Goal: Task Accomplishment & Management: Manage account settings

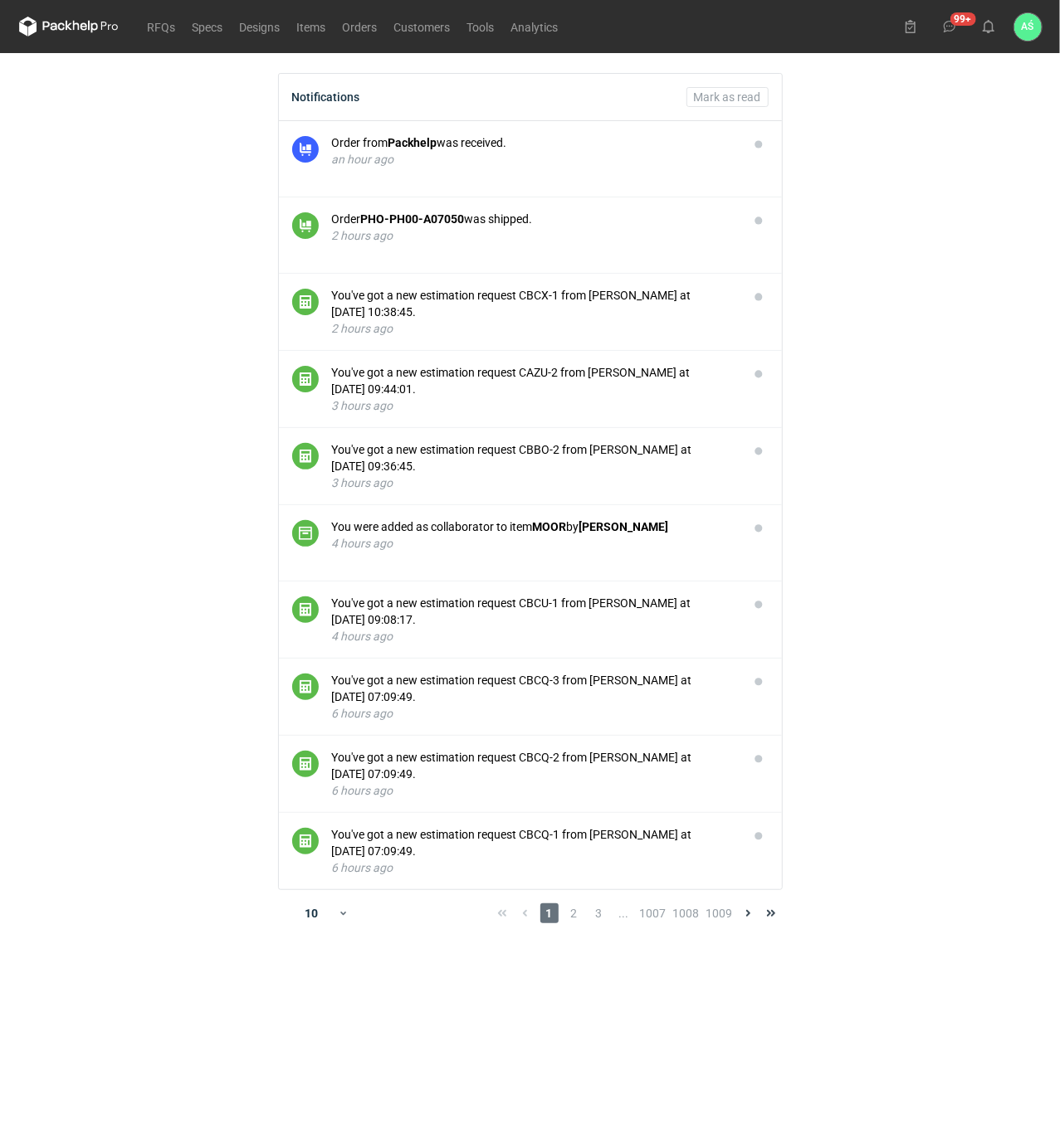
click at [920, 247] on main "Notifications Mark as read Order from Packhelp was received. an hour ago Order …" at bounding box center [531, 600] width 1036 height 1095
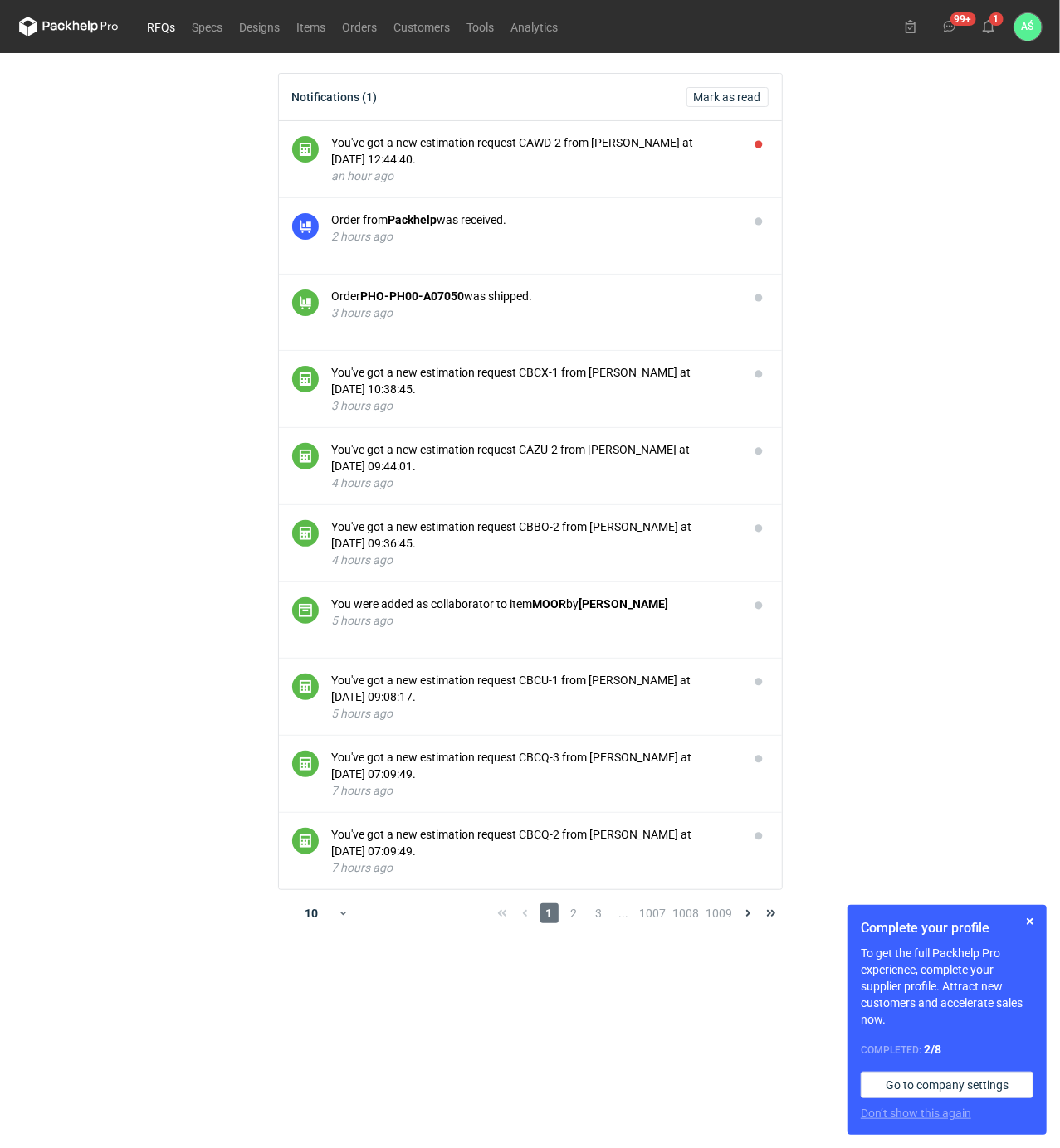
click at [145, 27] on link "RFQs" at bounding box center [162, 26] width 45 height 20
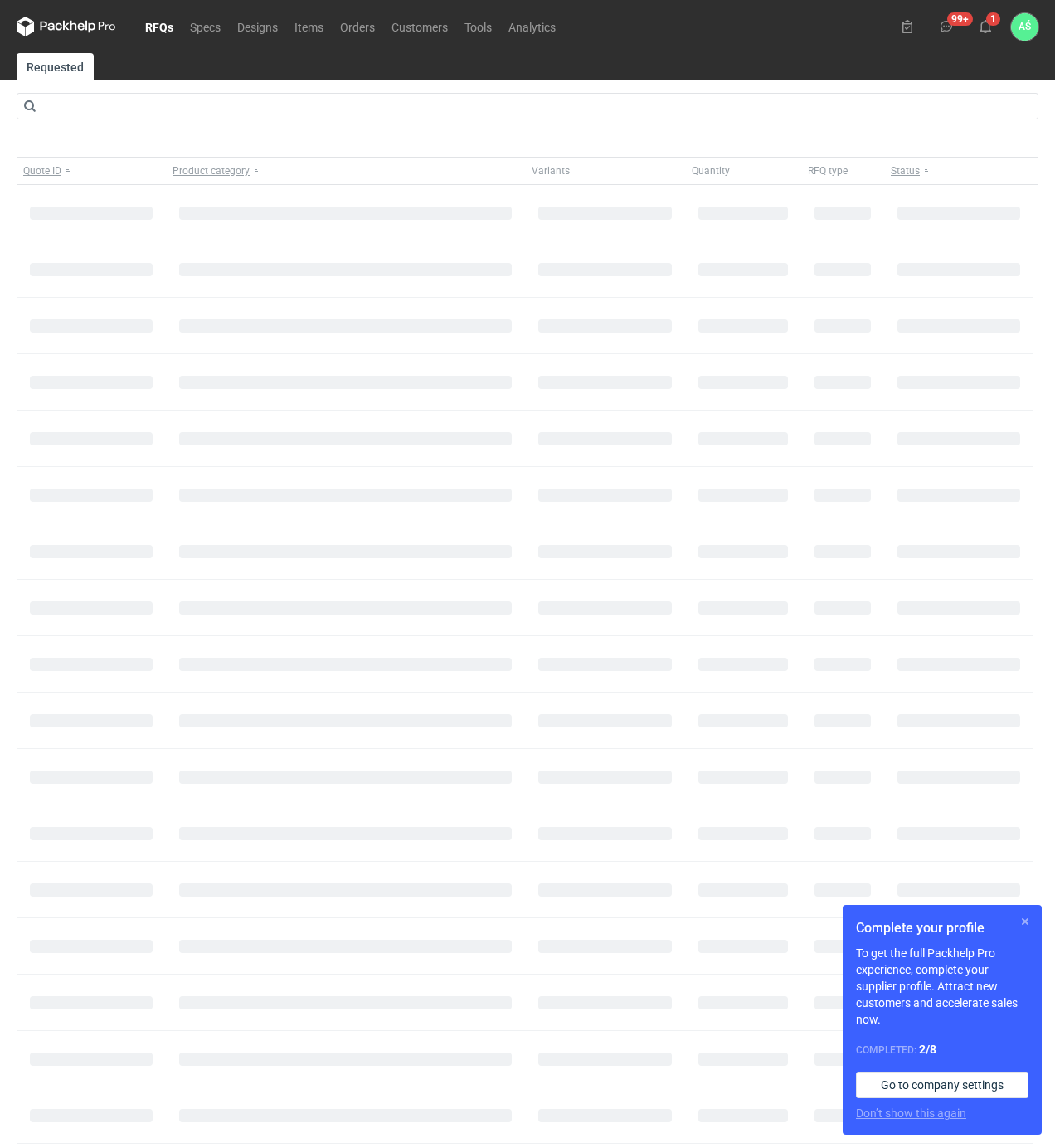
click at [1030, 921] on button "button" at bounding box center [1024, 921] width 20 height 20
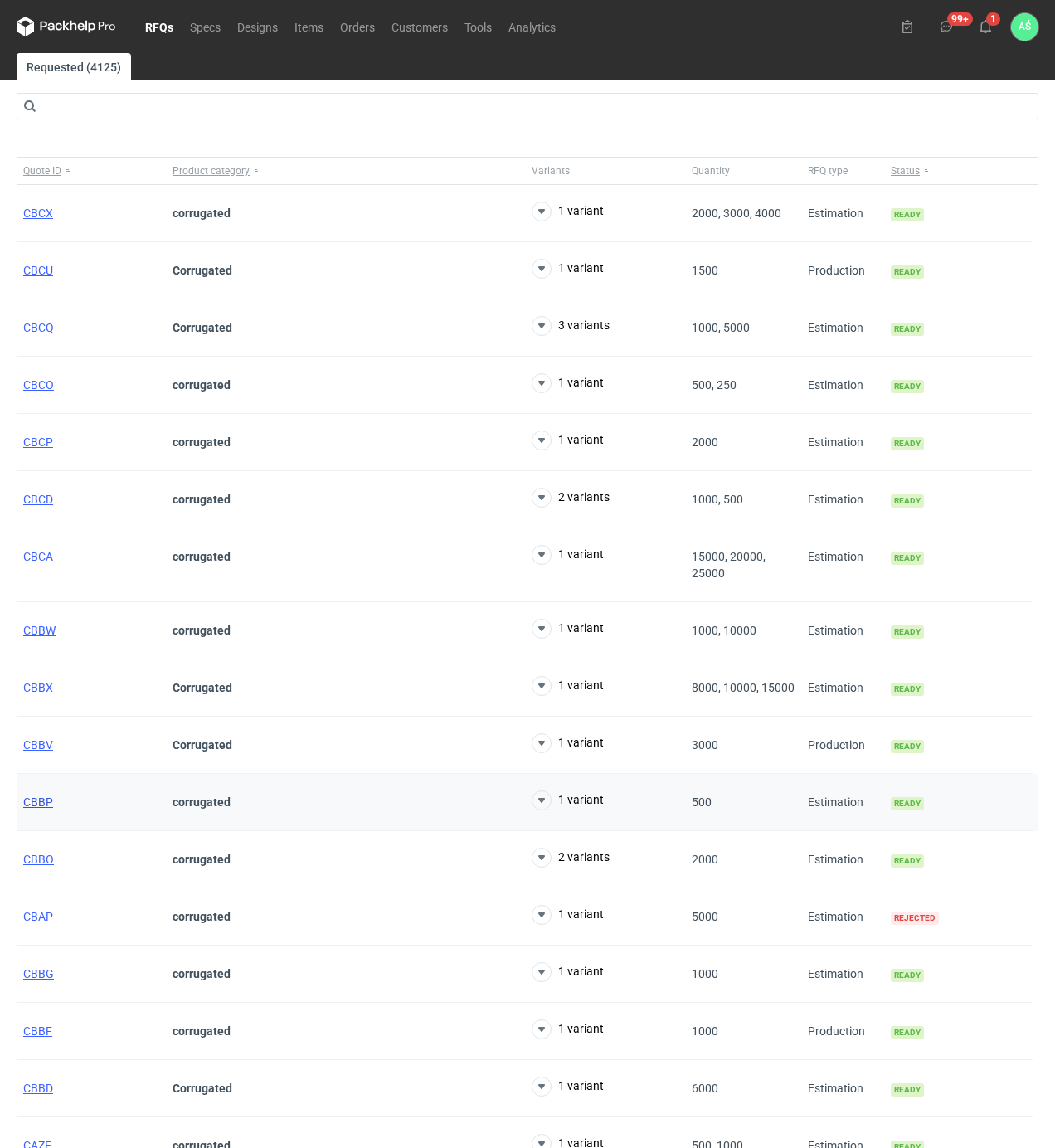
click at [42, 806] on span "CBBP" at bounding box center [37, 803] width 30 height 14
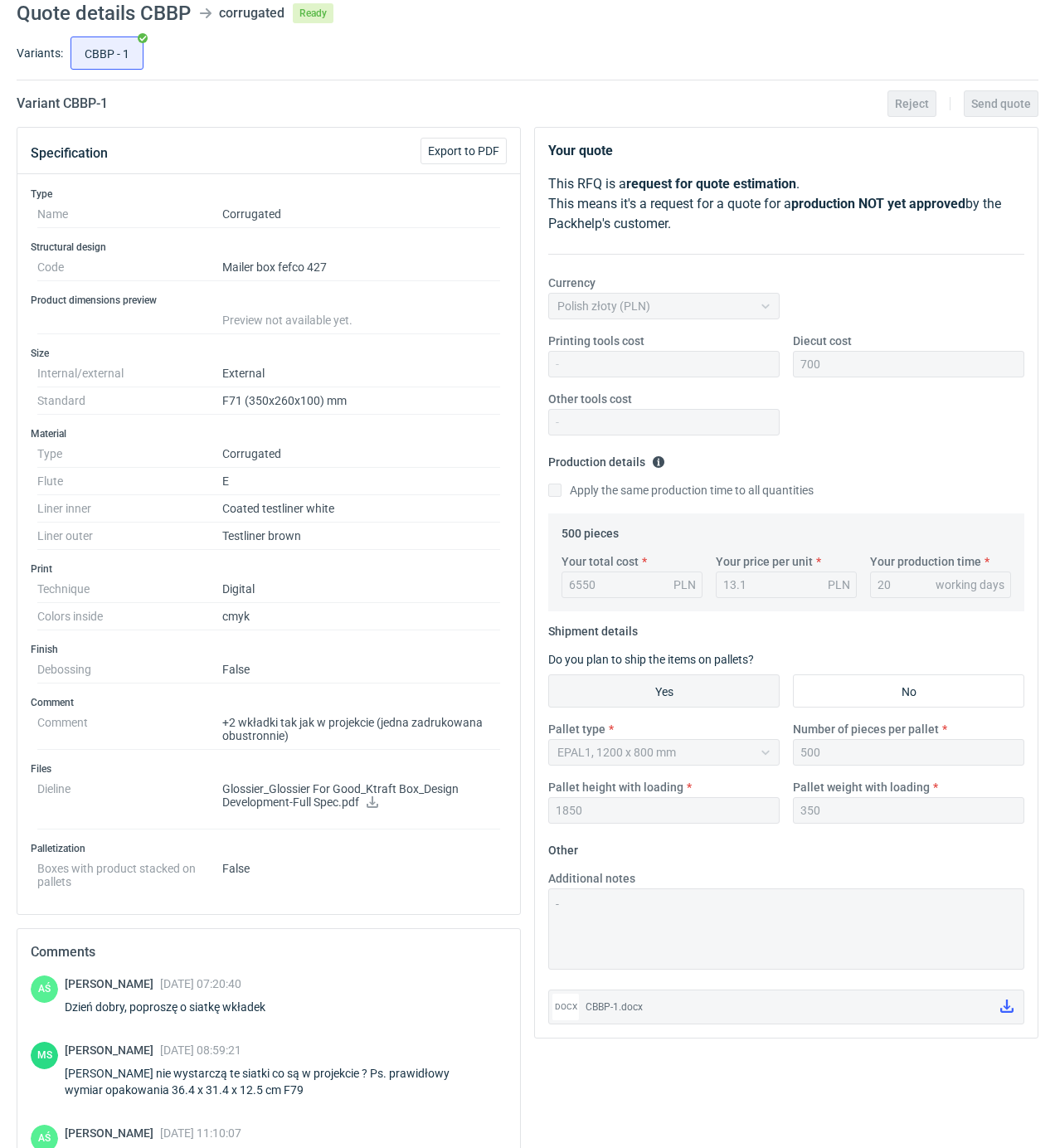
scroll to position [23, 0]
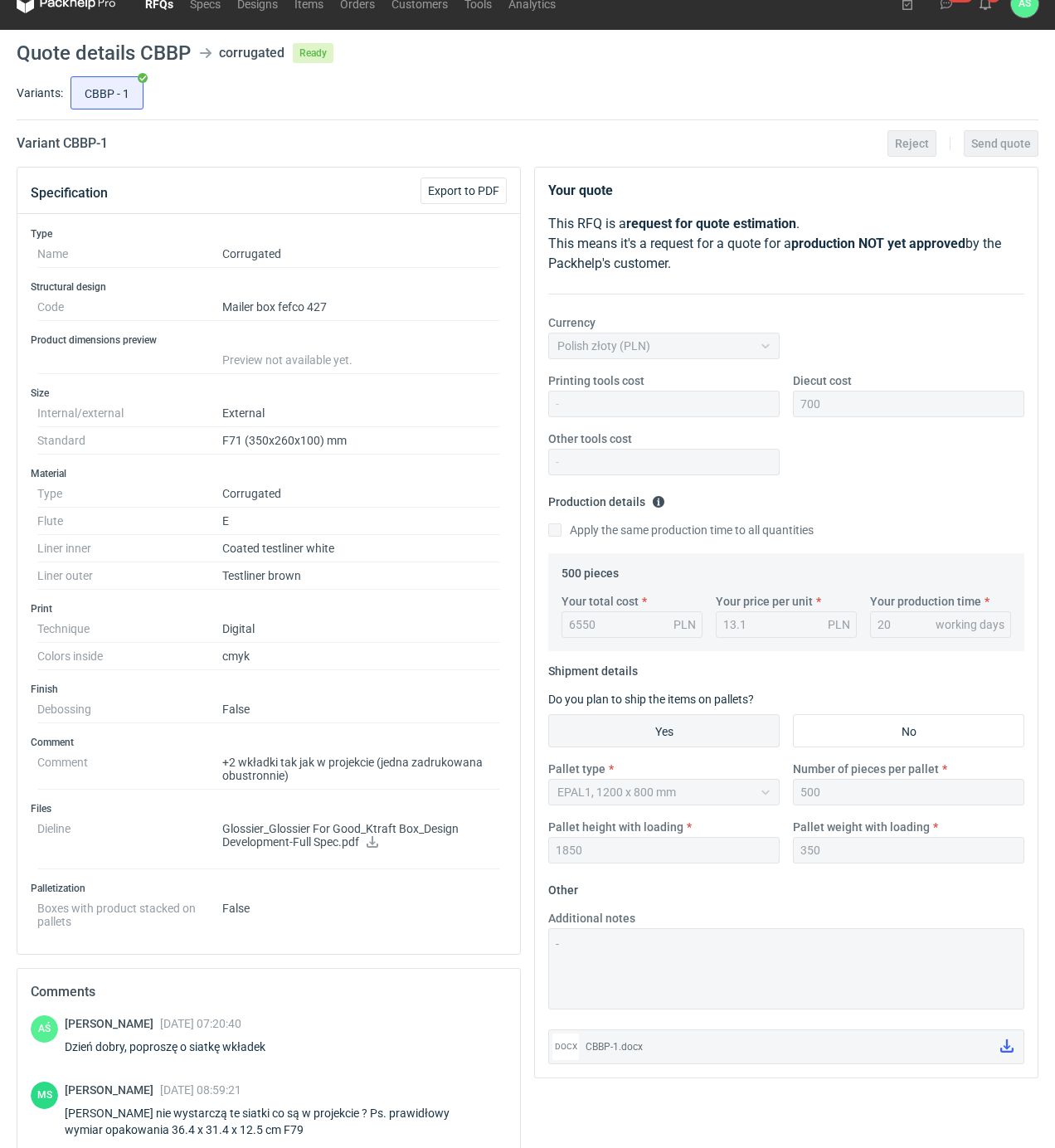
click at [269, 138] on div "Variant CBBP - 1 Reject Send quote" at bounding box center [528, 143] width 1022 height 20
click at [150, 2] on link "RFQs" at bounding box center [159, 3] width 45 height 20
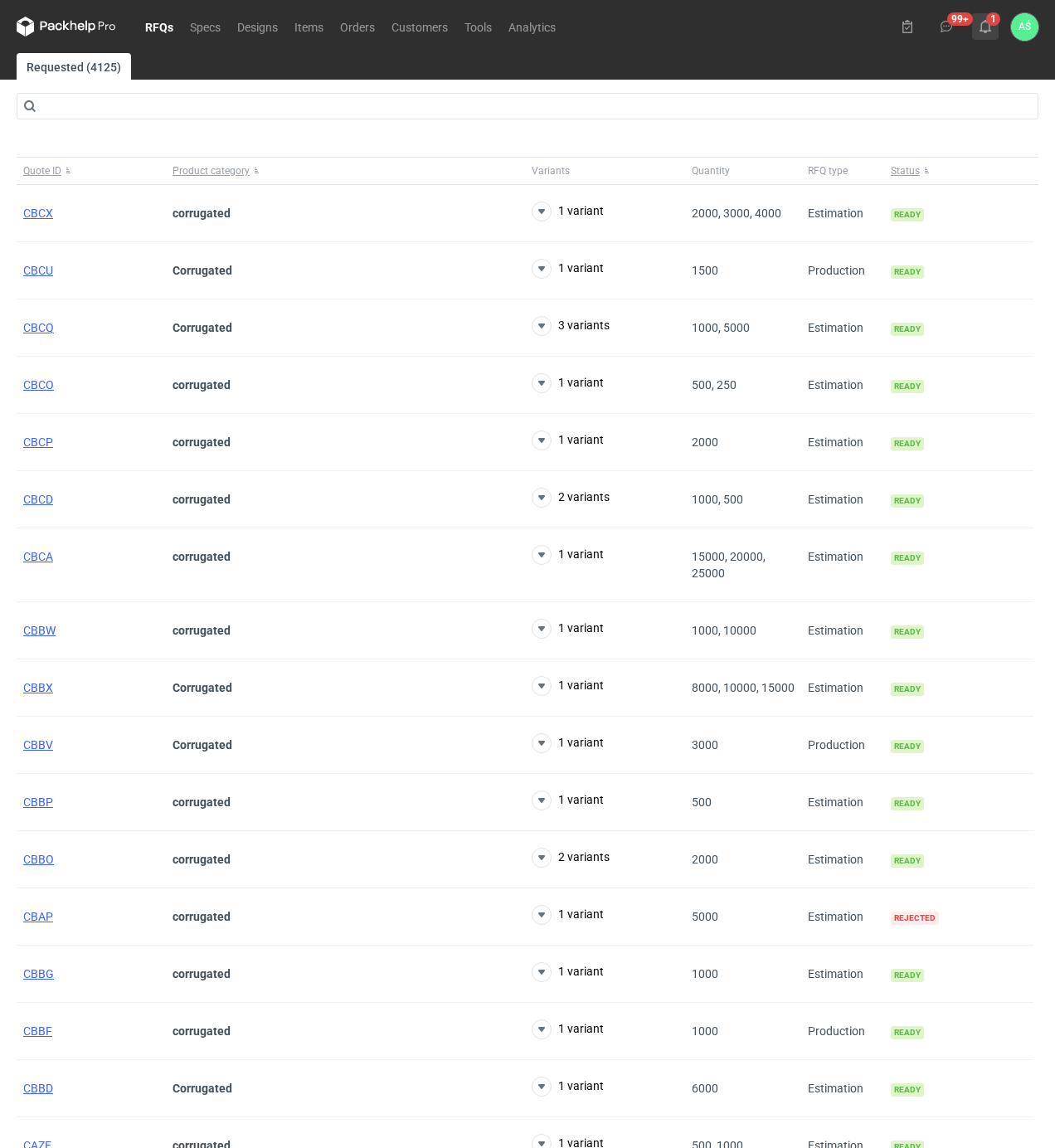
click at [990, 30] on use at bounding box center [985, 26] width 12 height 14
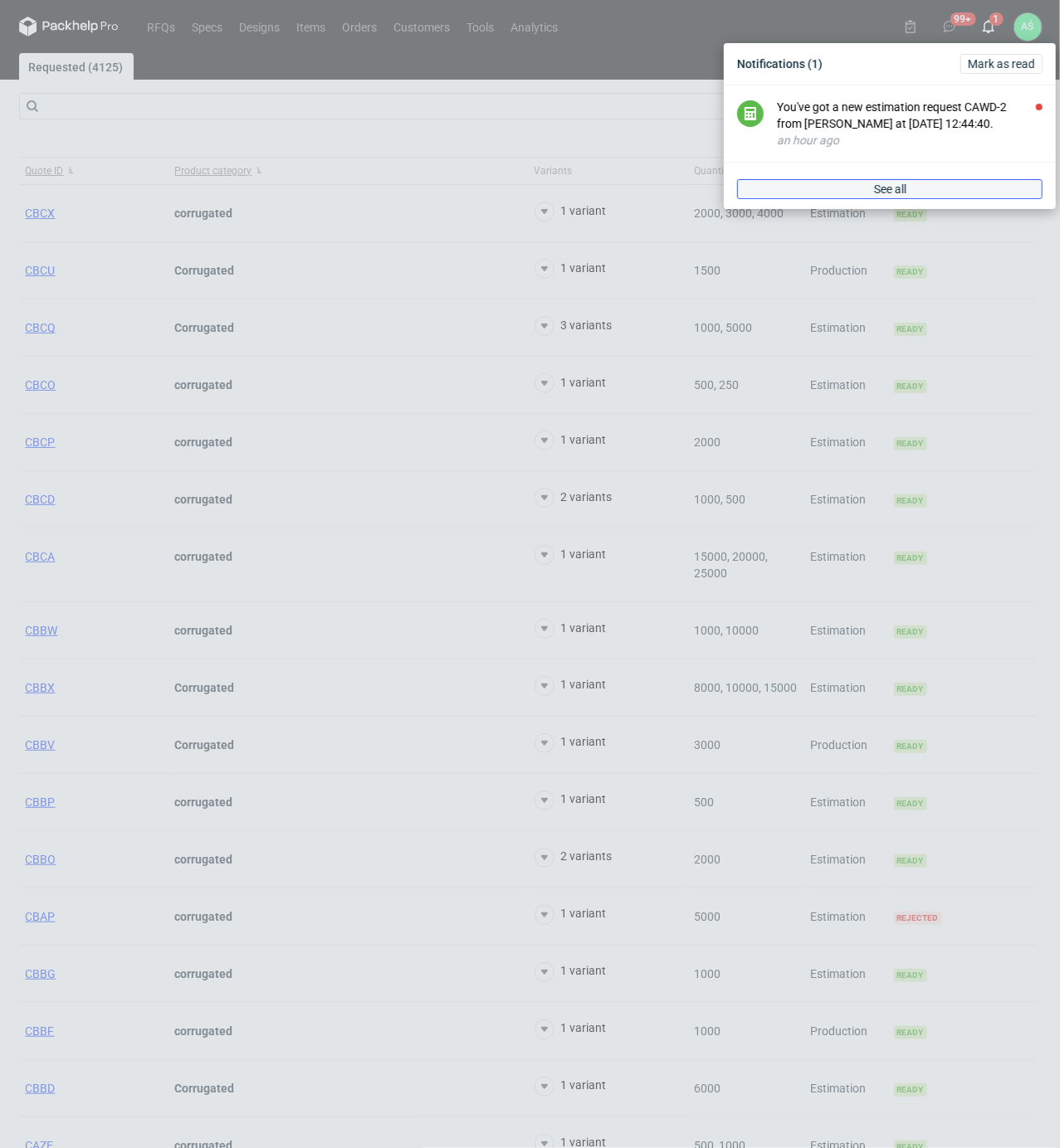
click at [953, 180] on link "See all" at bounding box center [889, 189] width 305 height 20
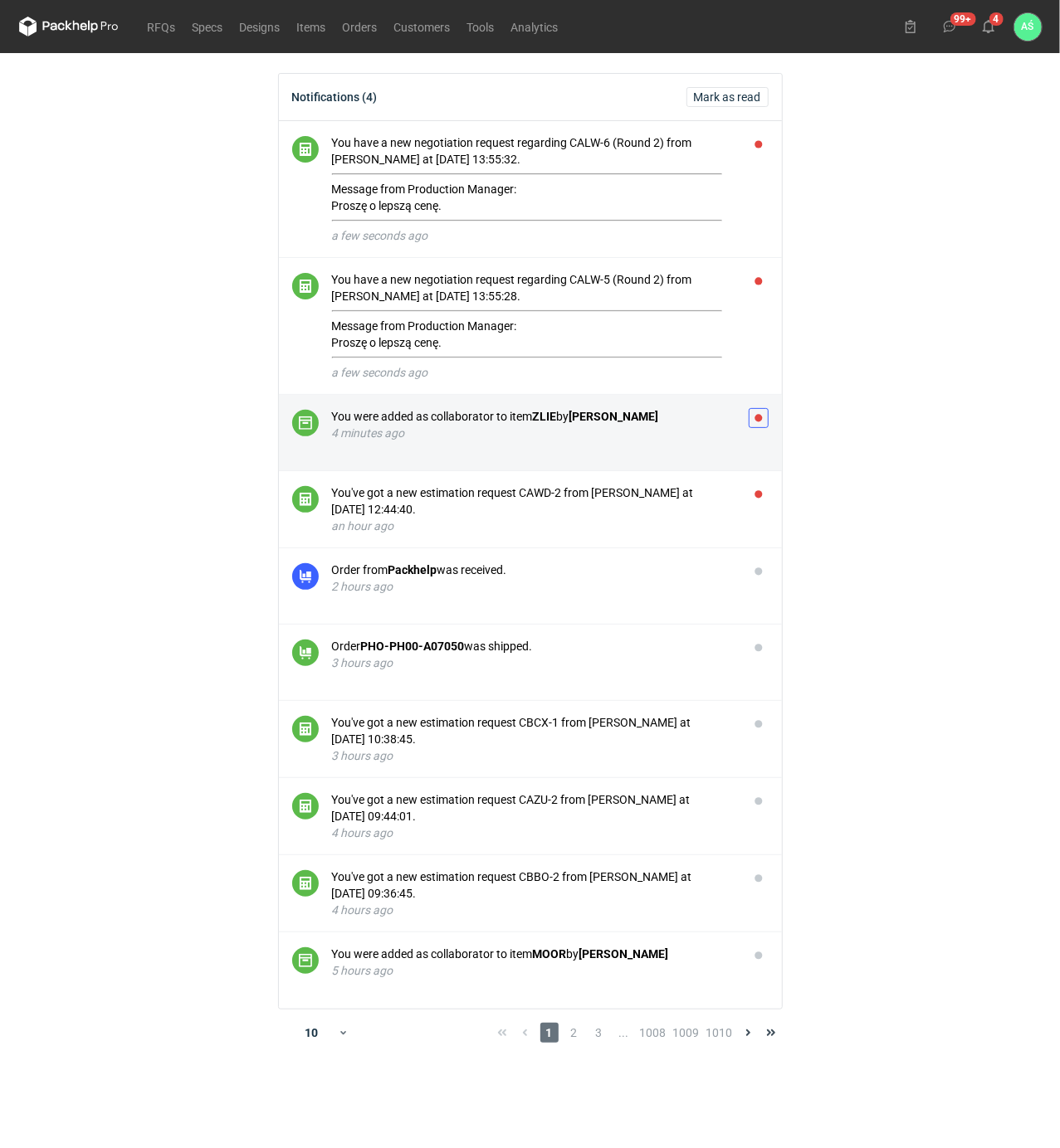
click at [755, 417] on button "button" at bounding box center [758, 418] width 20 height 20
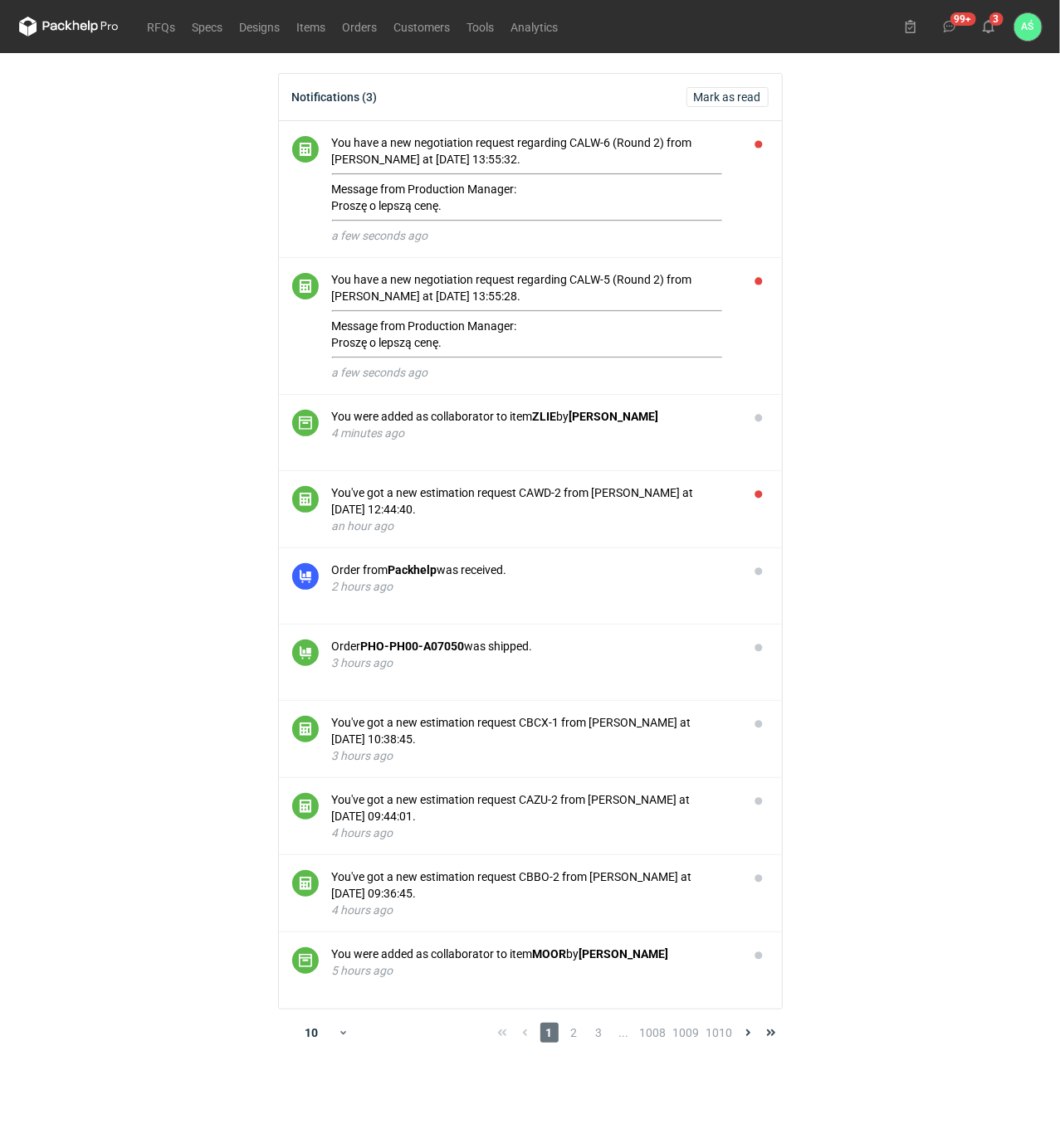
click at [973, 629] on main "Notifications (3) Mark as read You have a new negotiation request regarding CAL…" at bounding box center [531, 600] width 1036 height 1095
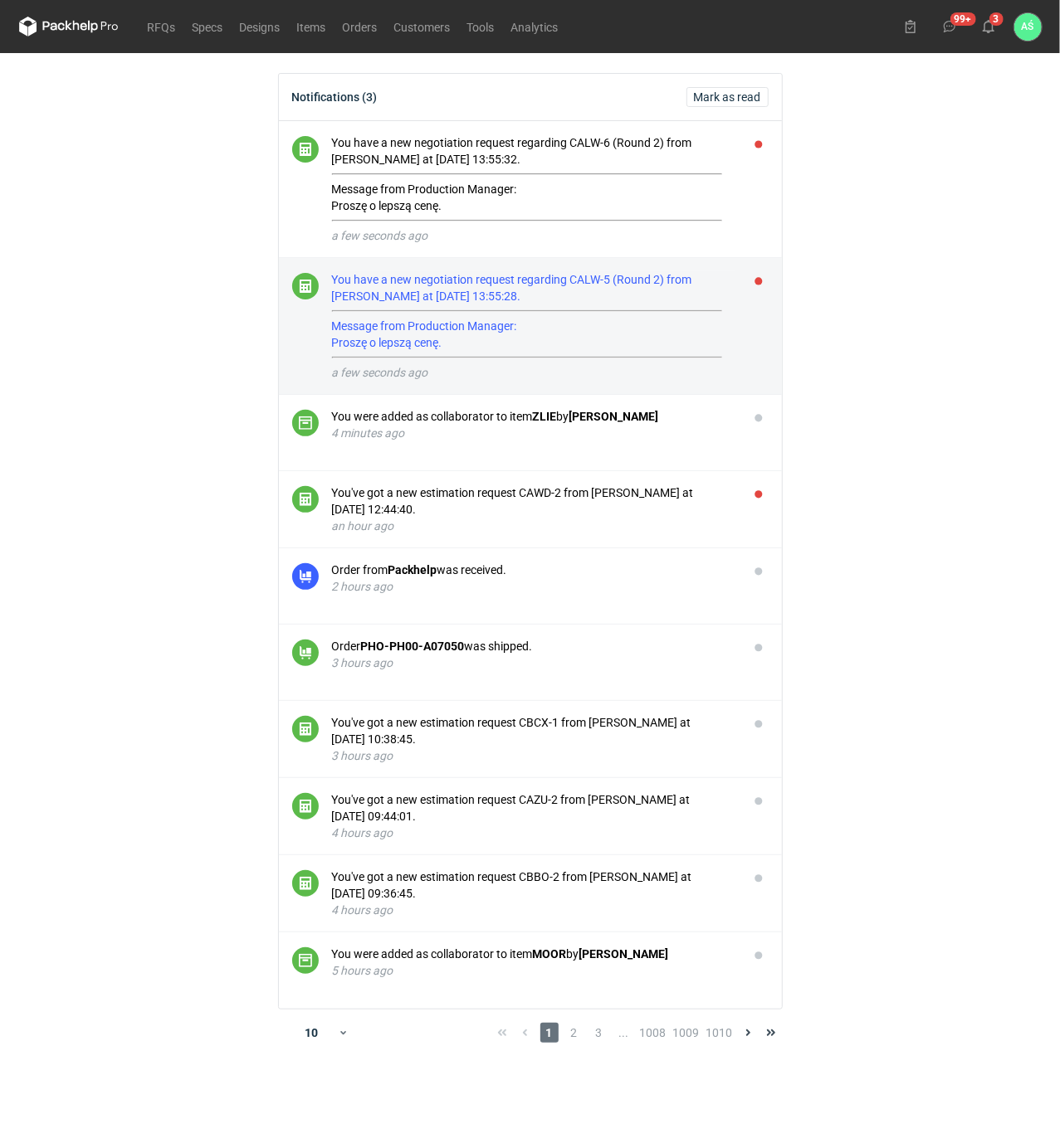
click at [623, 300] on div "You have a new negotiation request regarding CALW-5 (Round 2) from Sebastian Ma…" at bounding box center [533, 315] width 403 height 87
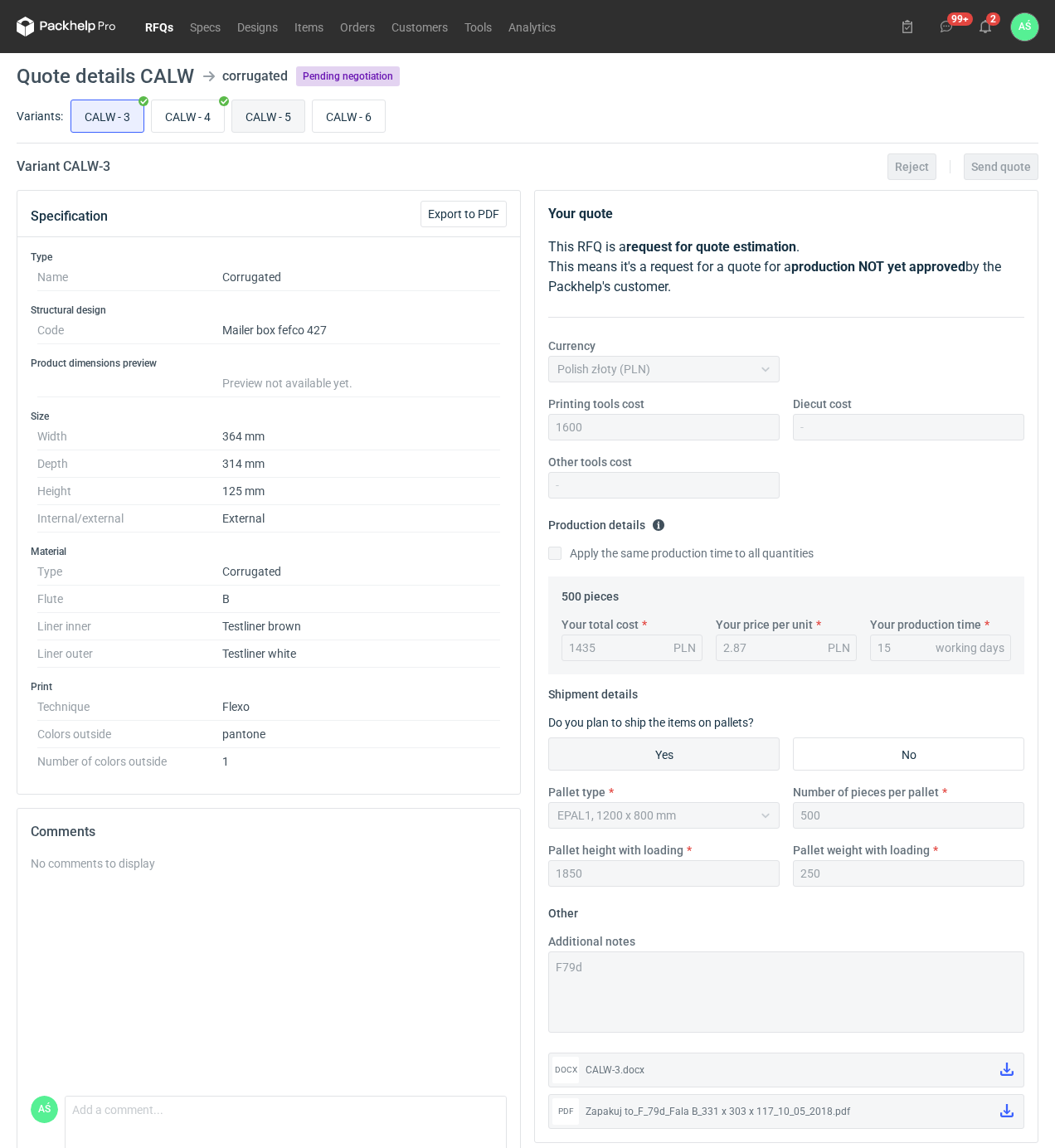
click at [270, 117] on input "CALW - 5" at bounding box center [268, 116] width 72 height 31
radio input "true"
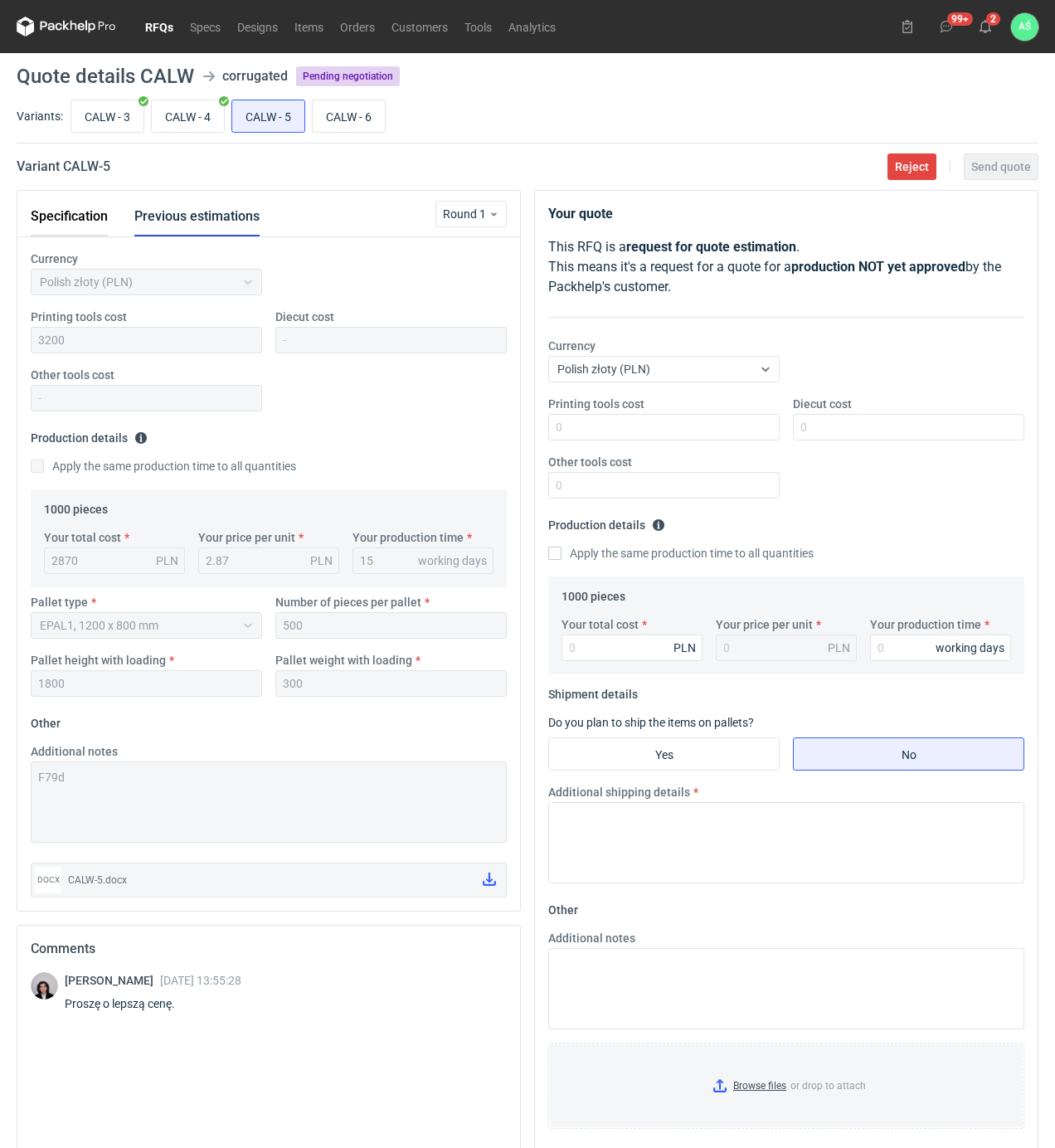
click at [71, 216] on button "Specification" at bounding box center [69, 216] width 77 height 40
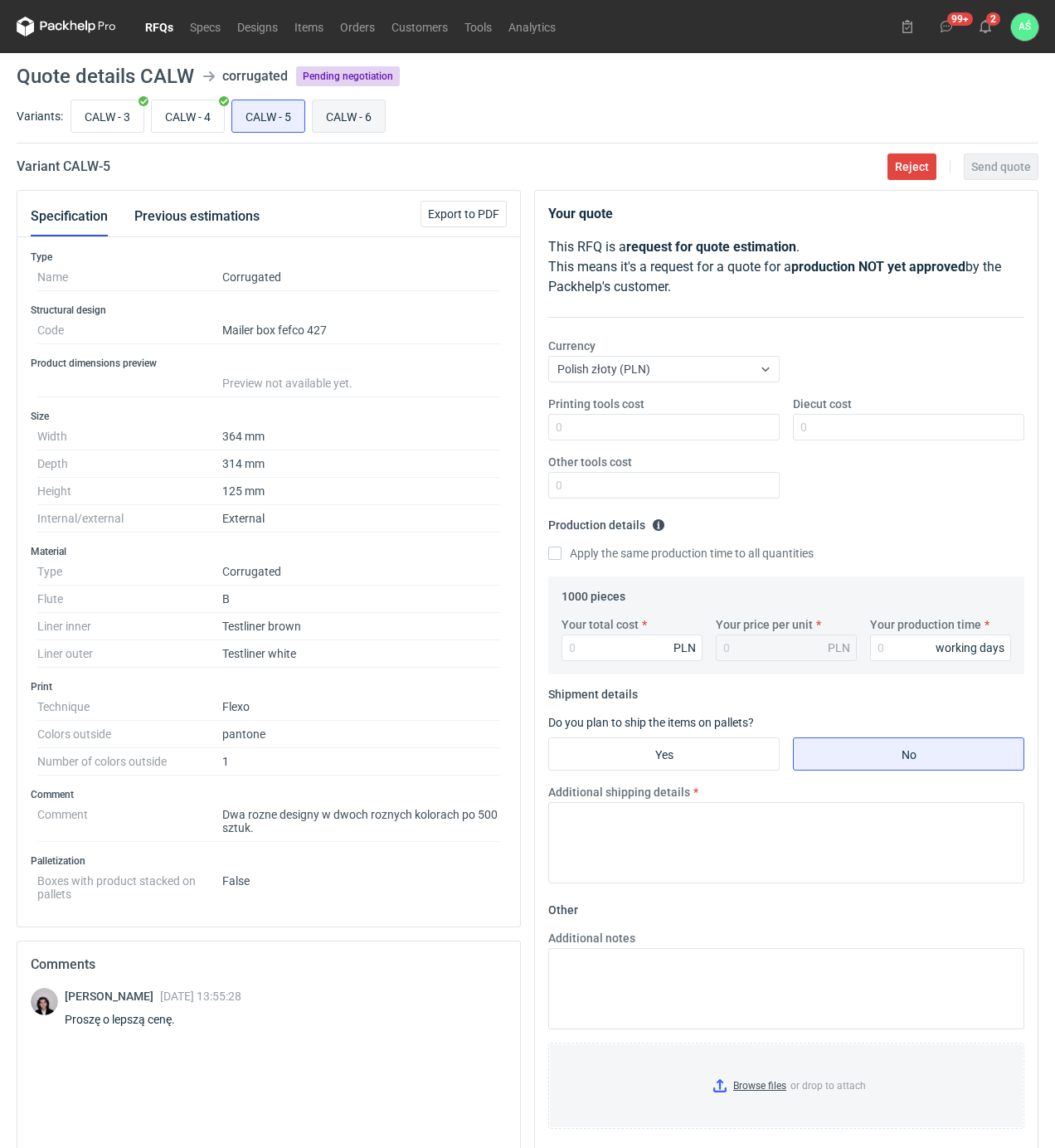
click at [353, 117] on input "CALW - 6" at bounding box center [349, 116] width 72 height 31
radio input "true"
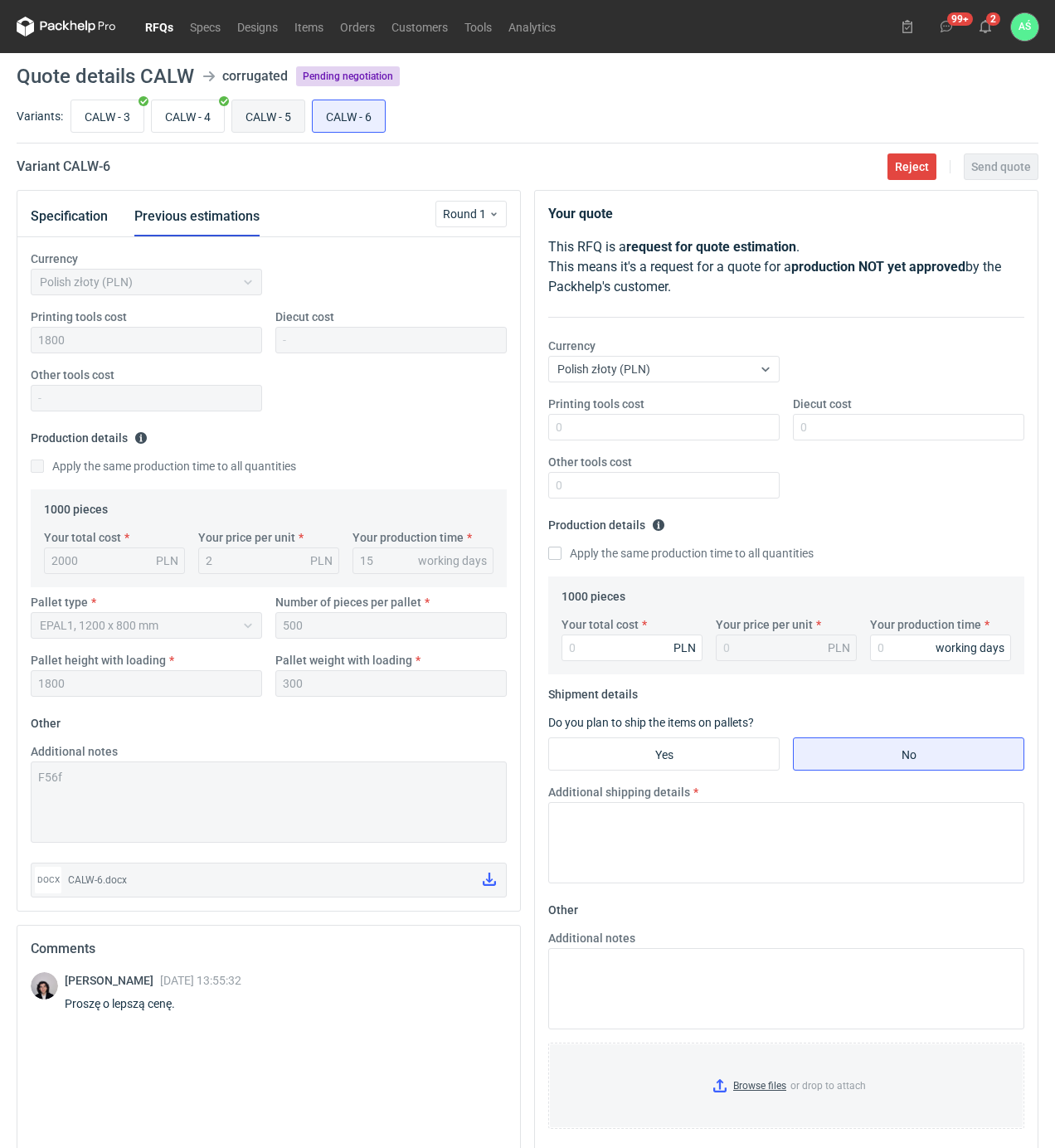
click at [257, 120] on input "CALW - 5" at bounding box center [268, 116] width 72 height 31
radio input "true"
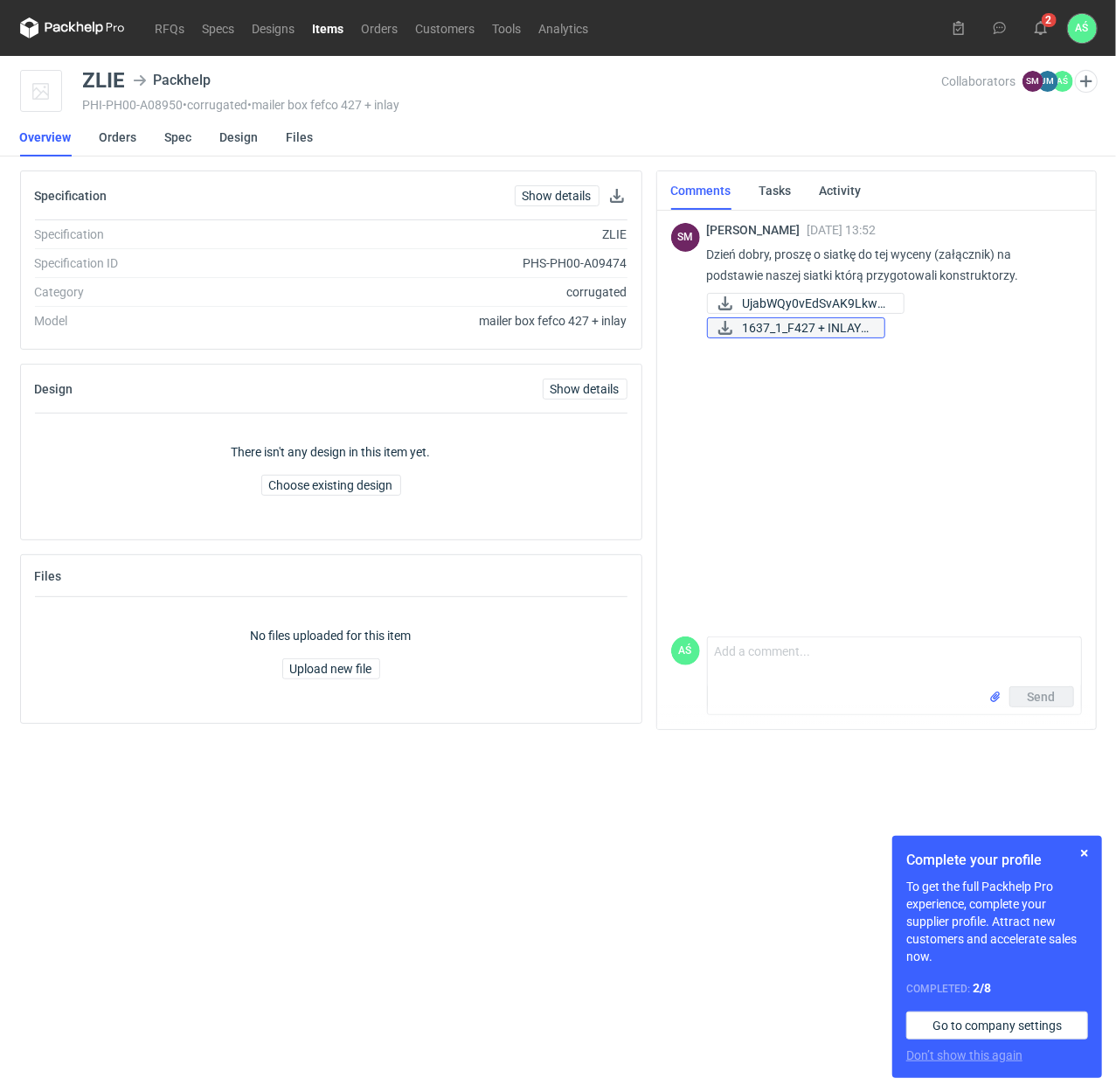
click at [780, 322] on span "1637_1_F427 + INLAY_..." at bounding box center [806, 327] width 127 height 19
click at [1091, 853] on button "button" at bounding box center [1084, 853] width 21 height 21
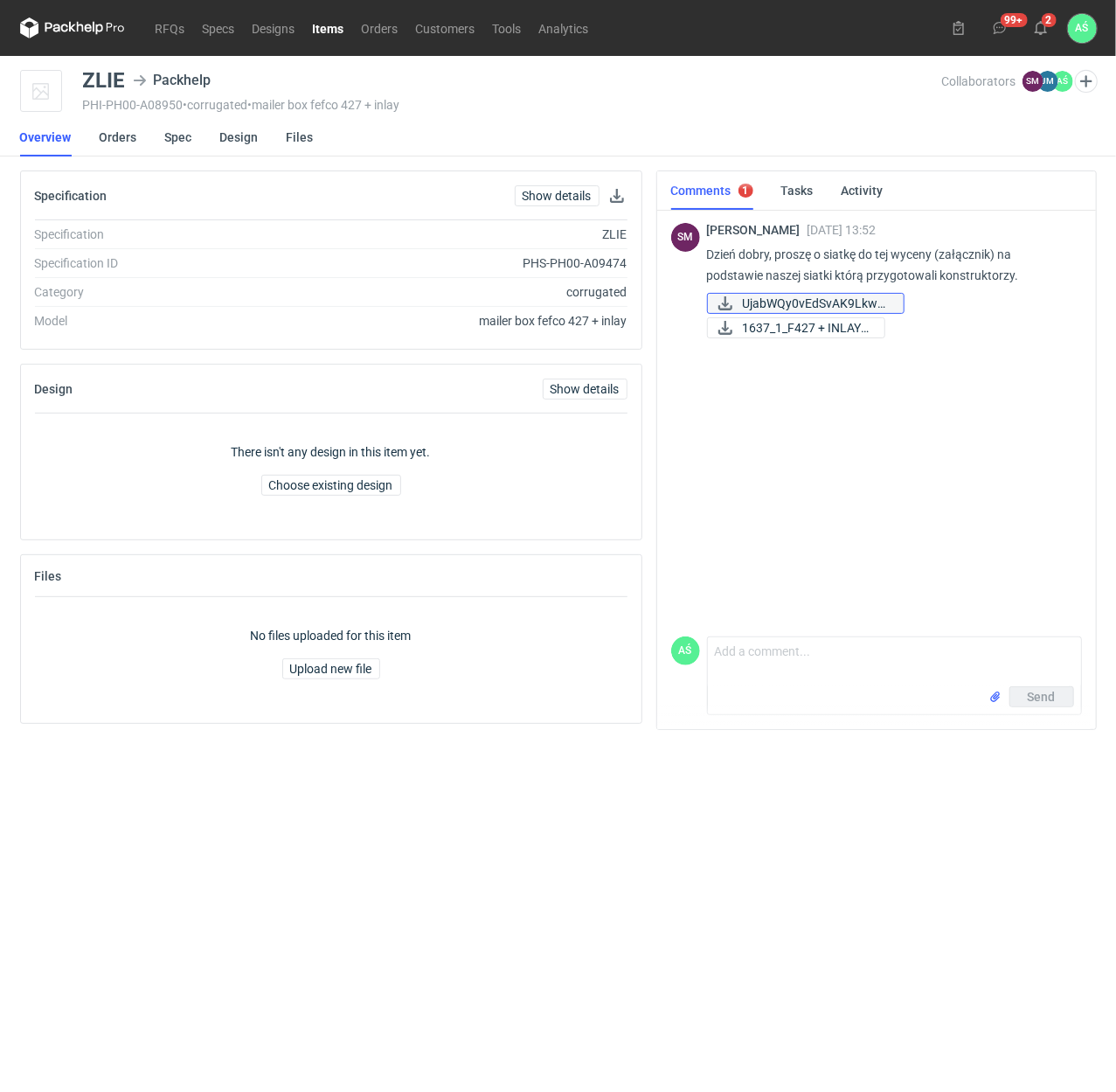
click at [783, 297] on span "UjabWQy0vEdSvAK9LkwA..." at bounding box center [816, 303] width 147 height 19
